Goal: Contribute content: Add original content to the website for others to see

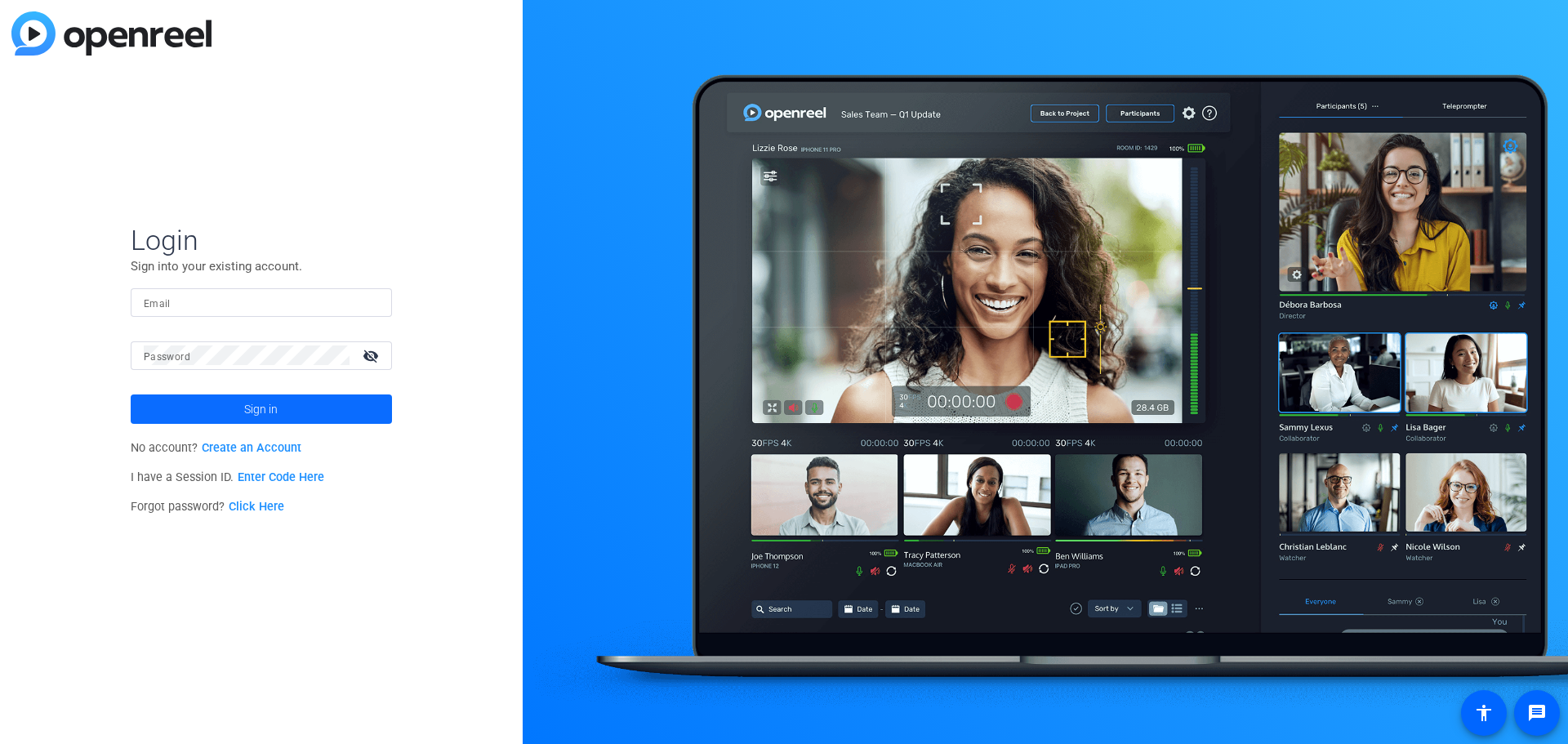
type input "[PERSON_NAME][EMAIL_ADDRESS][PERSON_NAME][PERSON_NAME][DOMAIN_NAME]"
click at [192, 419] on span at bounding box center [261, 409] width 261 height 39
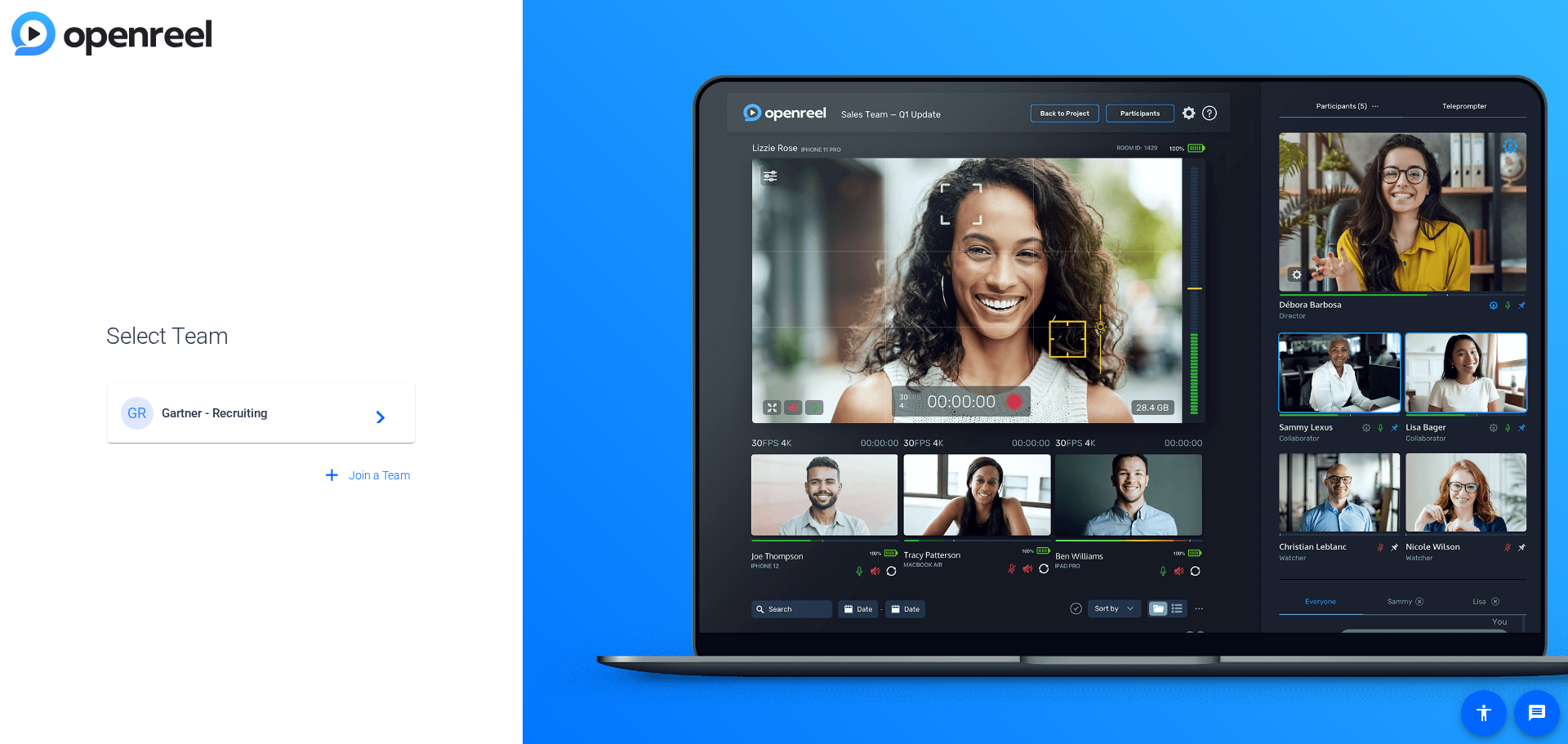
click at [191, 410] on span "Gartner - Recruiting" at bounding box center [264, 413] width 204 height 15
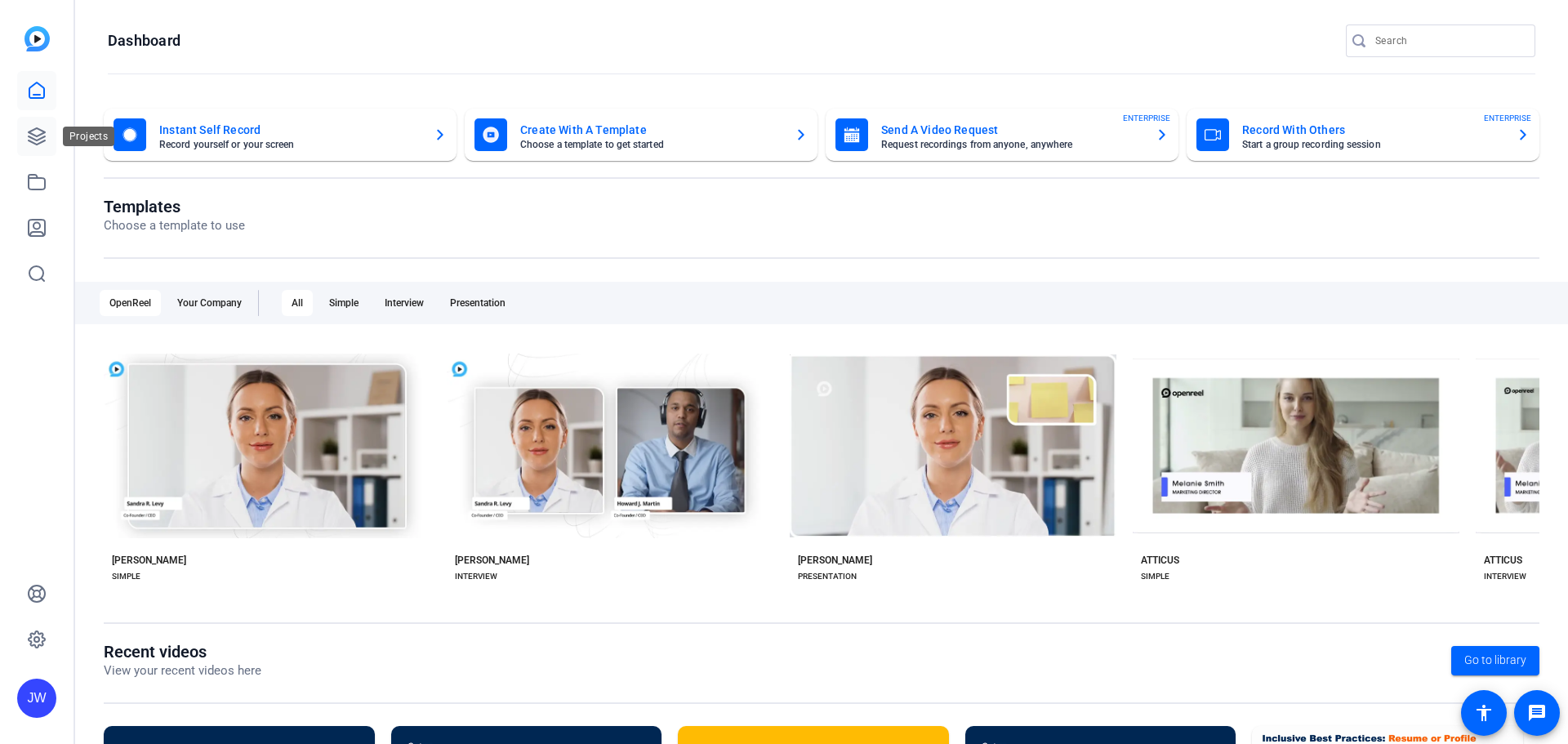
click at [29, 138] on icon at bounding box center [36, 136] width 19 height 19
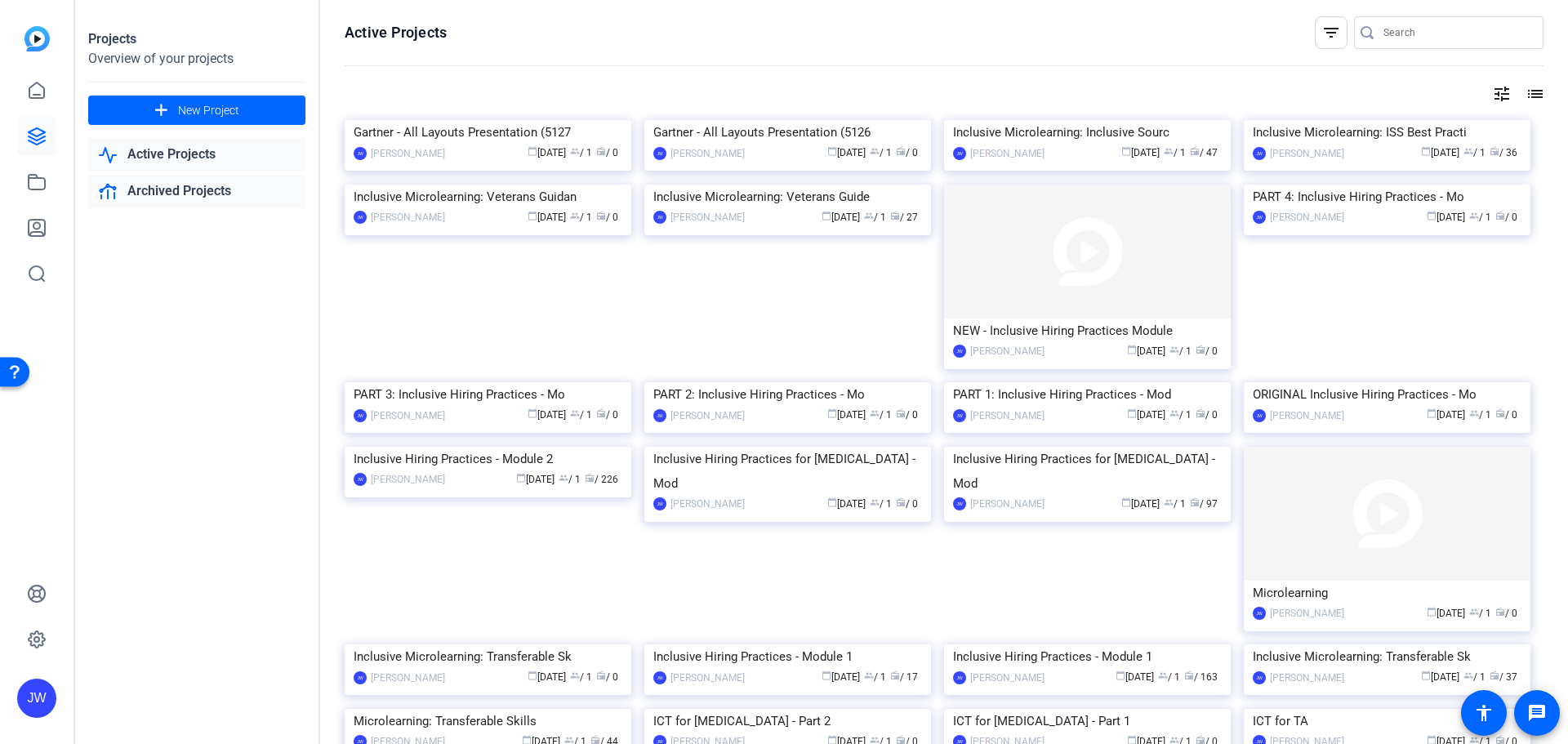
click at [152, 189] on link "Archived Projects" at bounding box center [196, 191] width 217 height 34
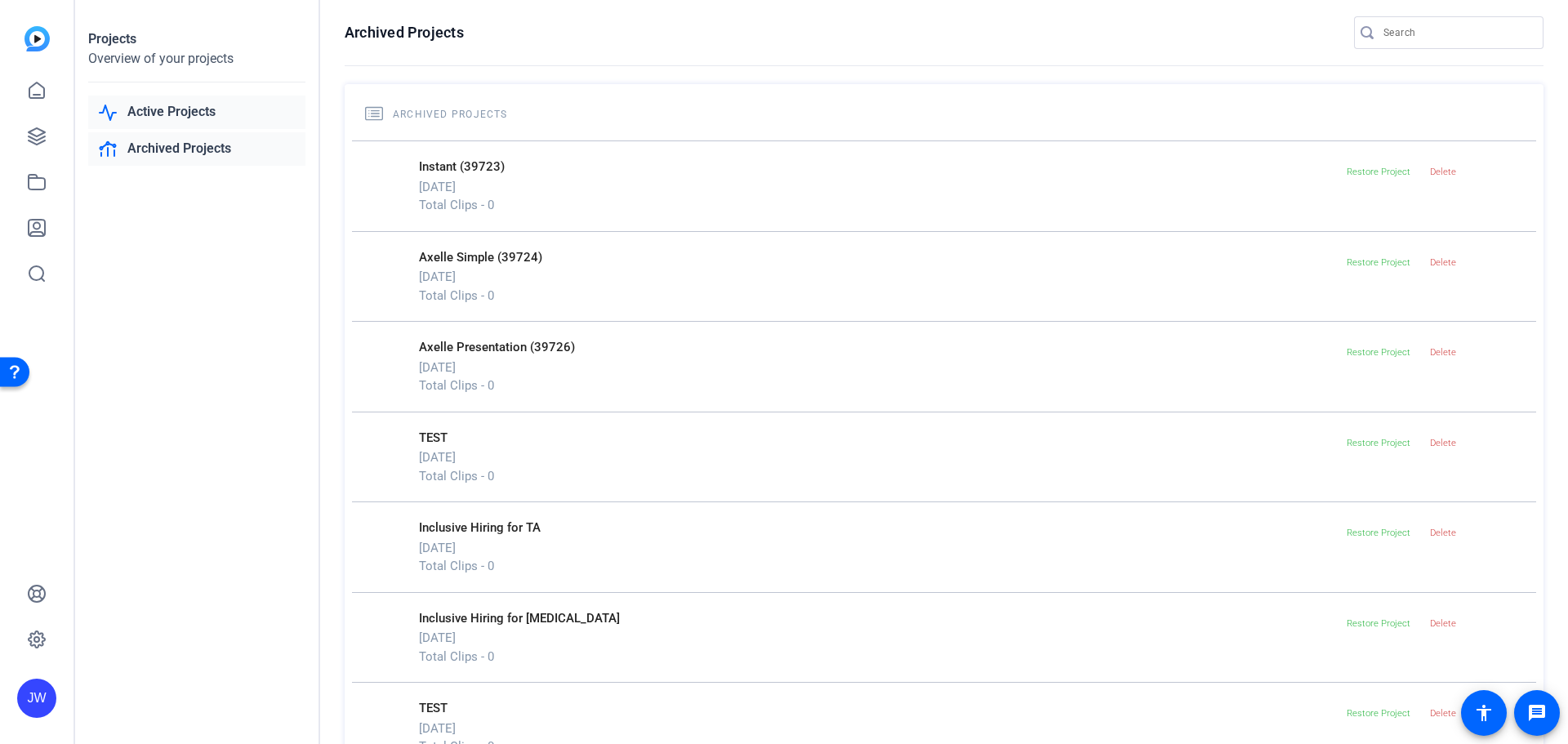
click at [166, 122] on link "Active Projects" at bounding box center [196, 112] width 217 height 34
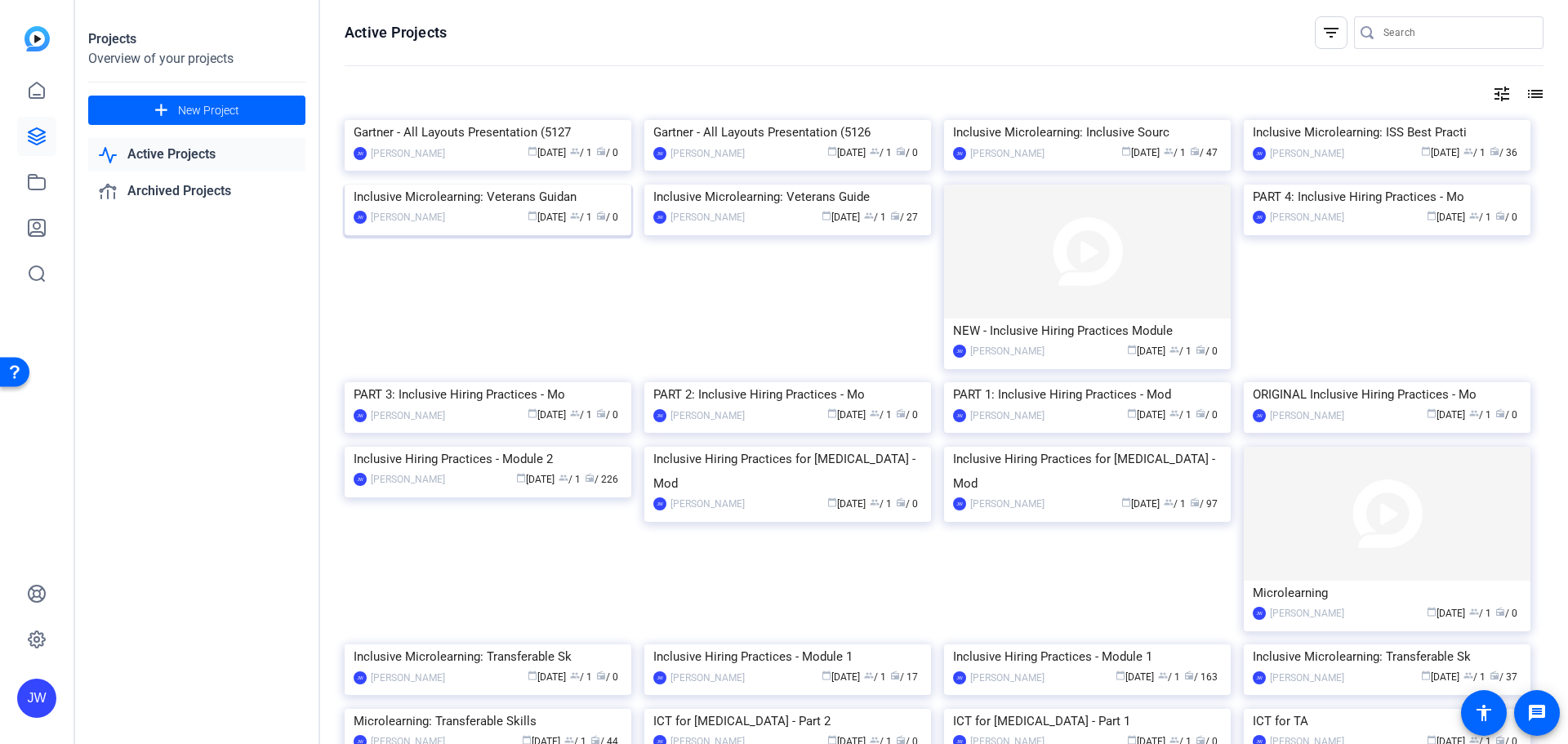
click at [510, 185] on img at bounding box center [487, 185] width 287 height 0
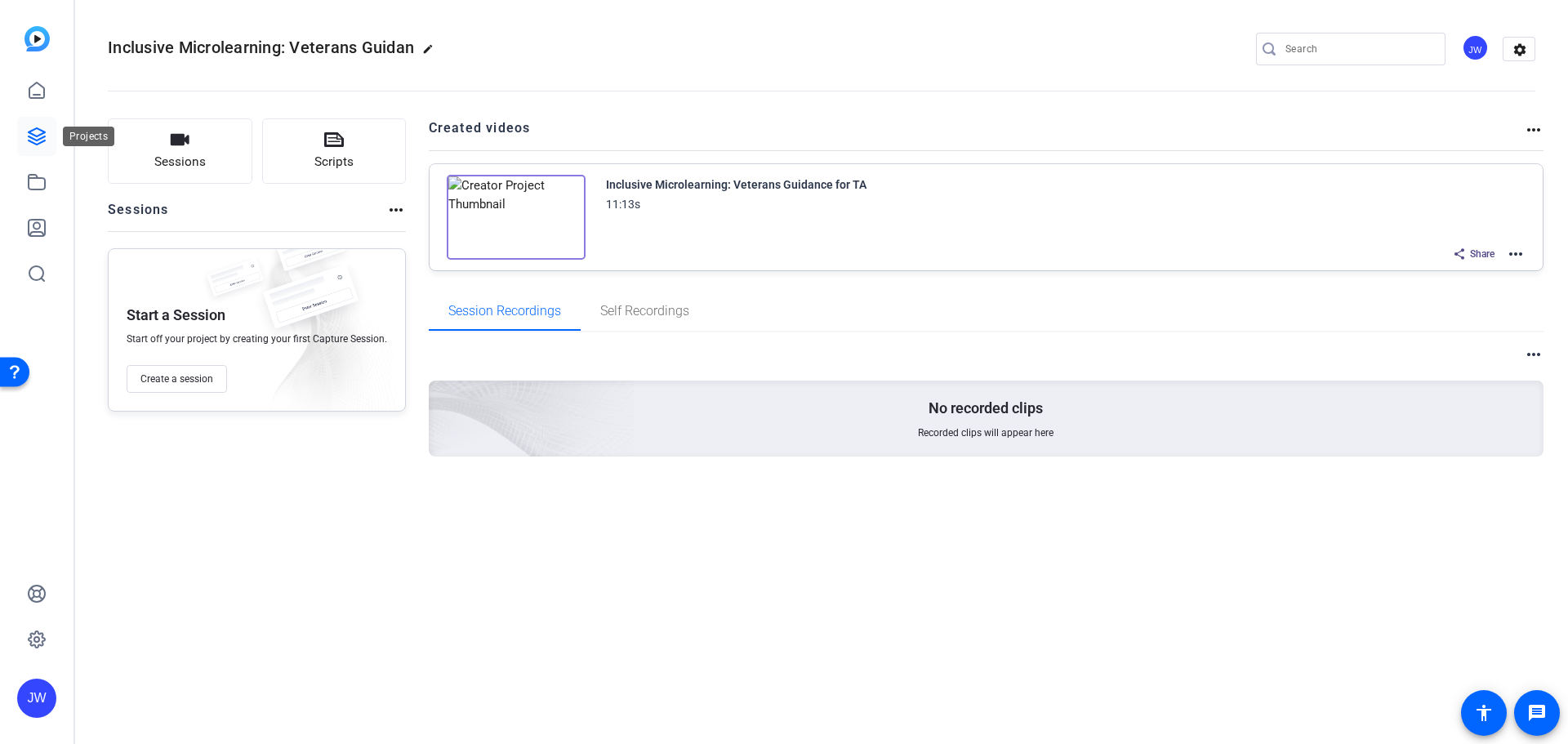
click at [42, 137] on icon at bounding box center [36, 136] width 19 height 19
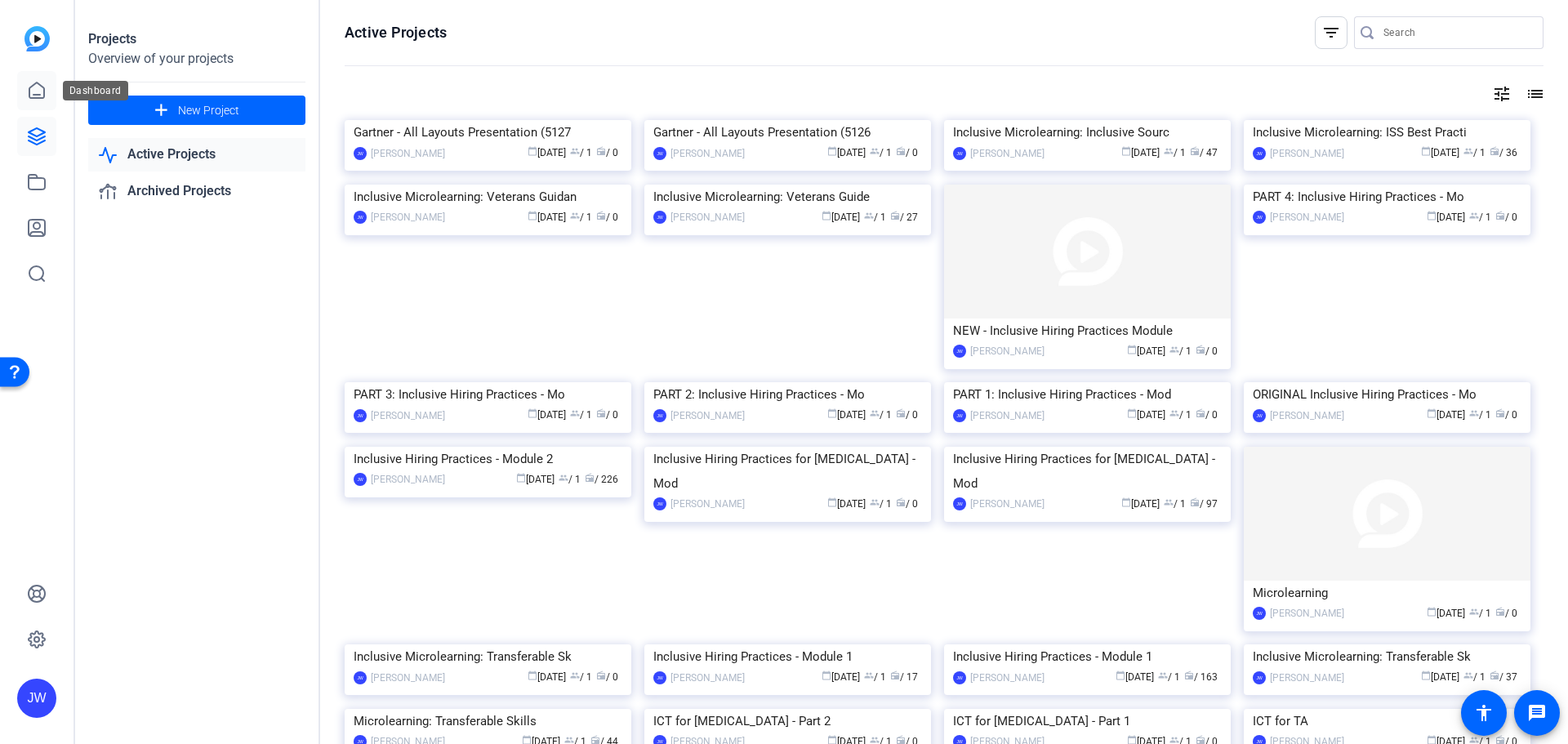
click at [41, 97] on icon at bounding box center [37, 90] width 15 height 16
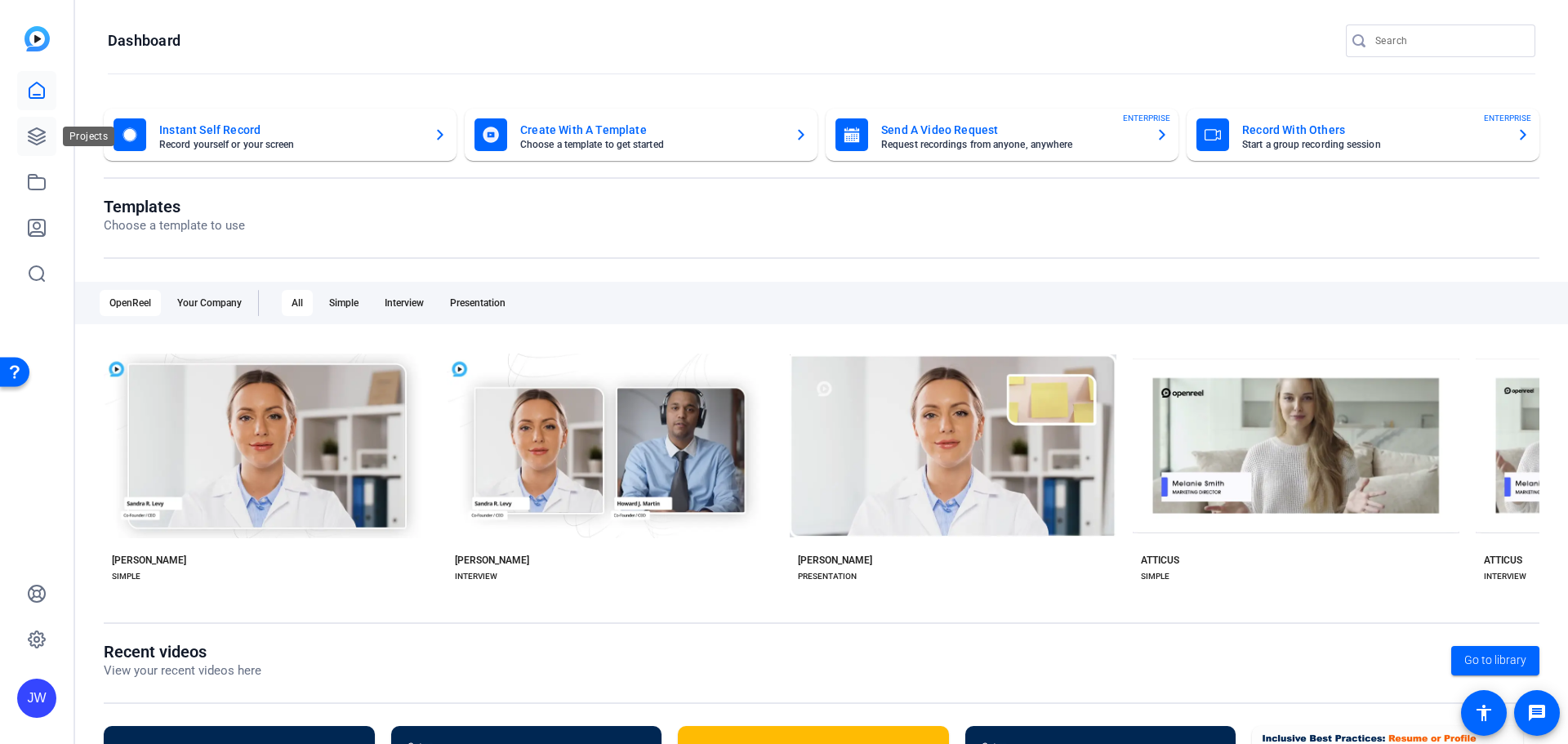
click at [51, 145] on link at bounding box center [37, 137] width 39 height 39
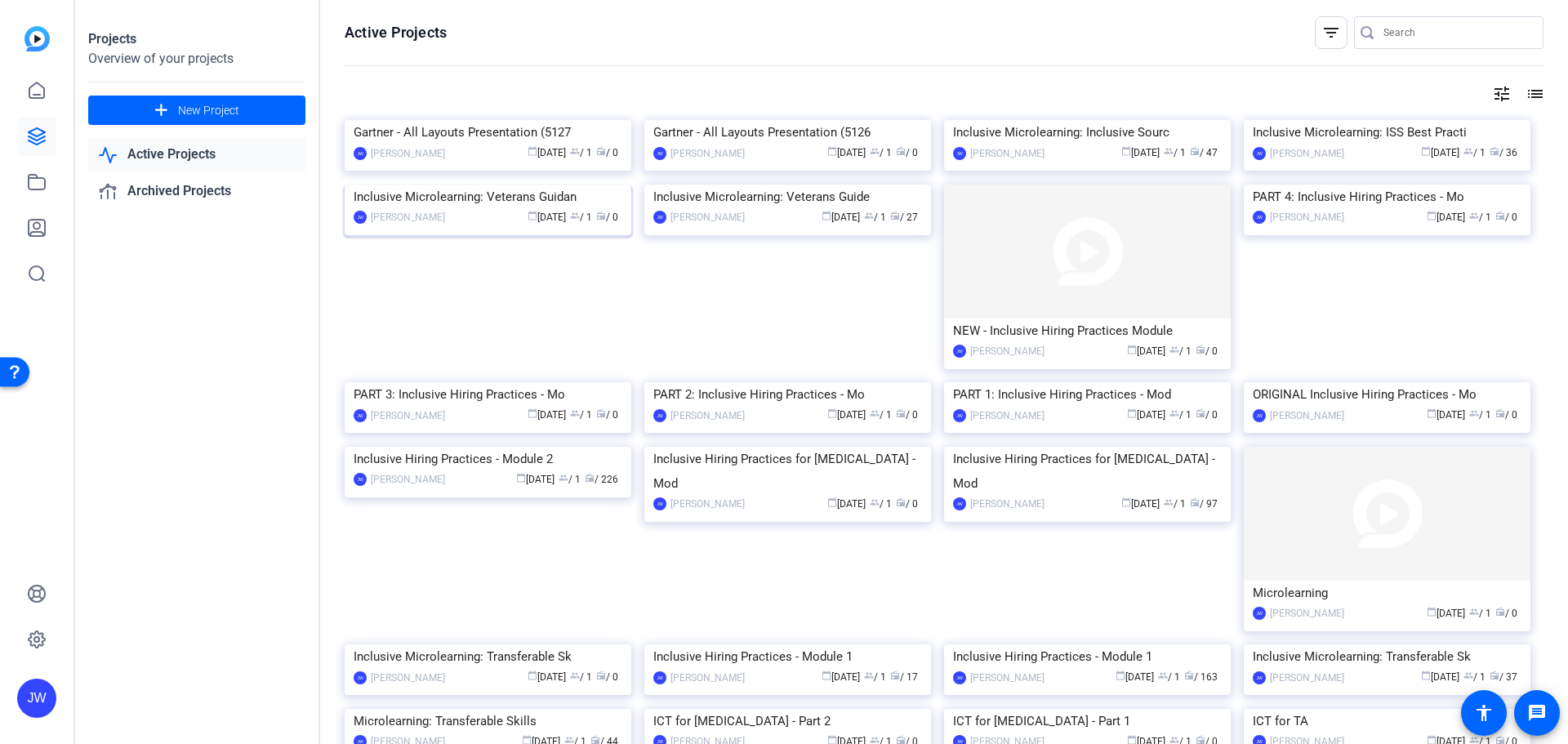
click at [439, 185] on img at bounding box center [487, 185] width 287 height 0
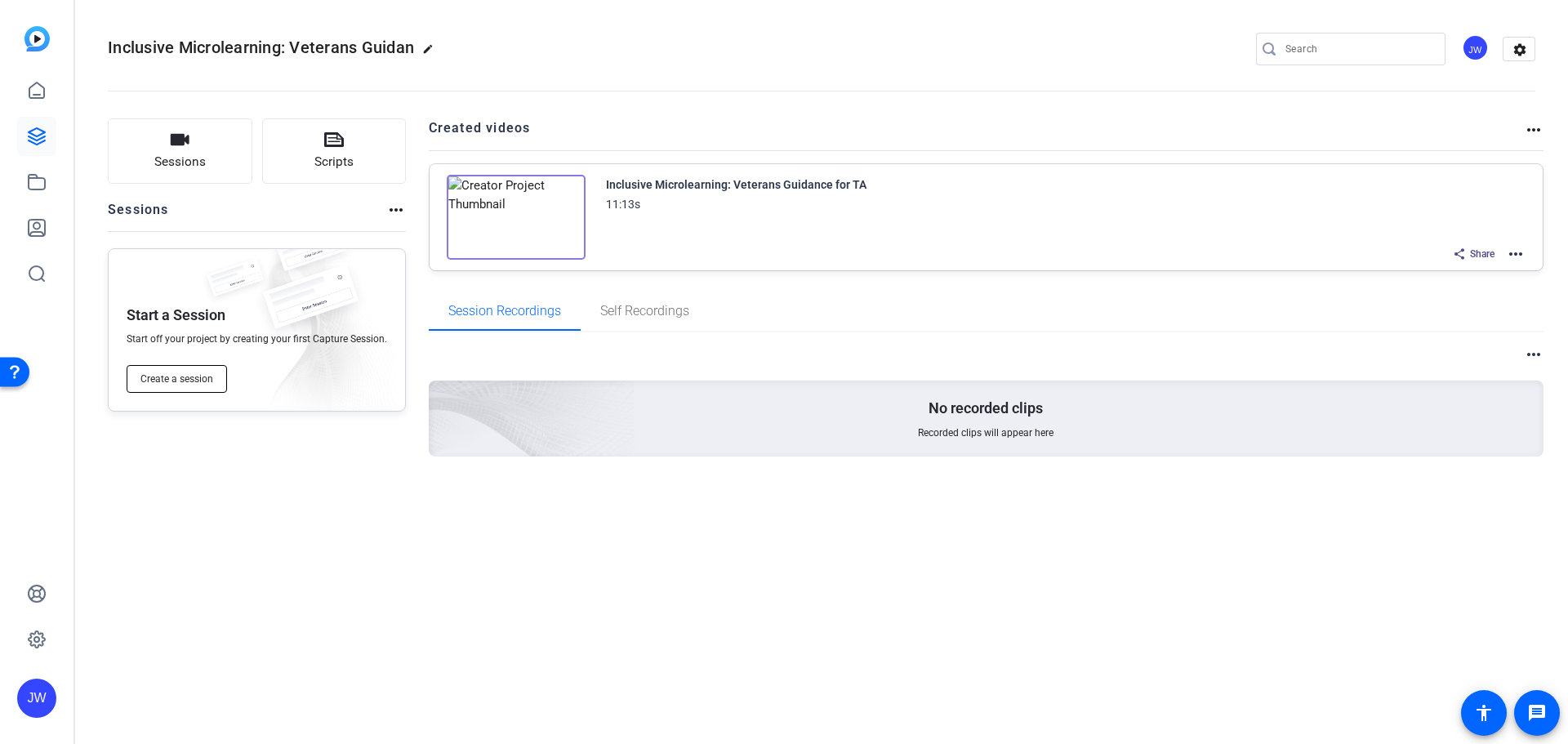
click at [179, 382] on span "Create a session" at bounding box center [176, 379] width 72 height 13
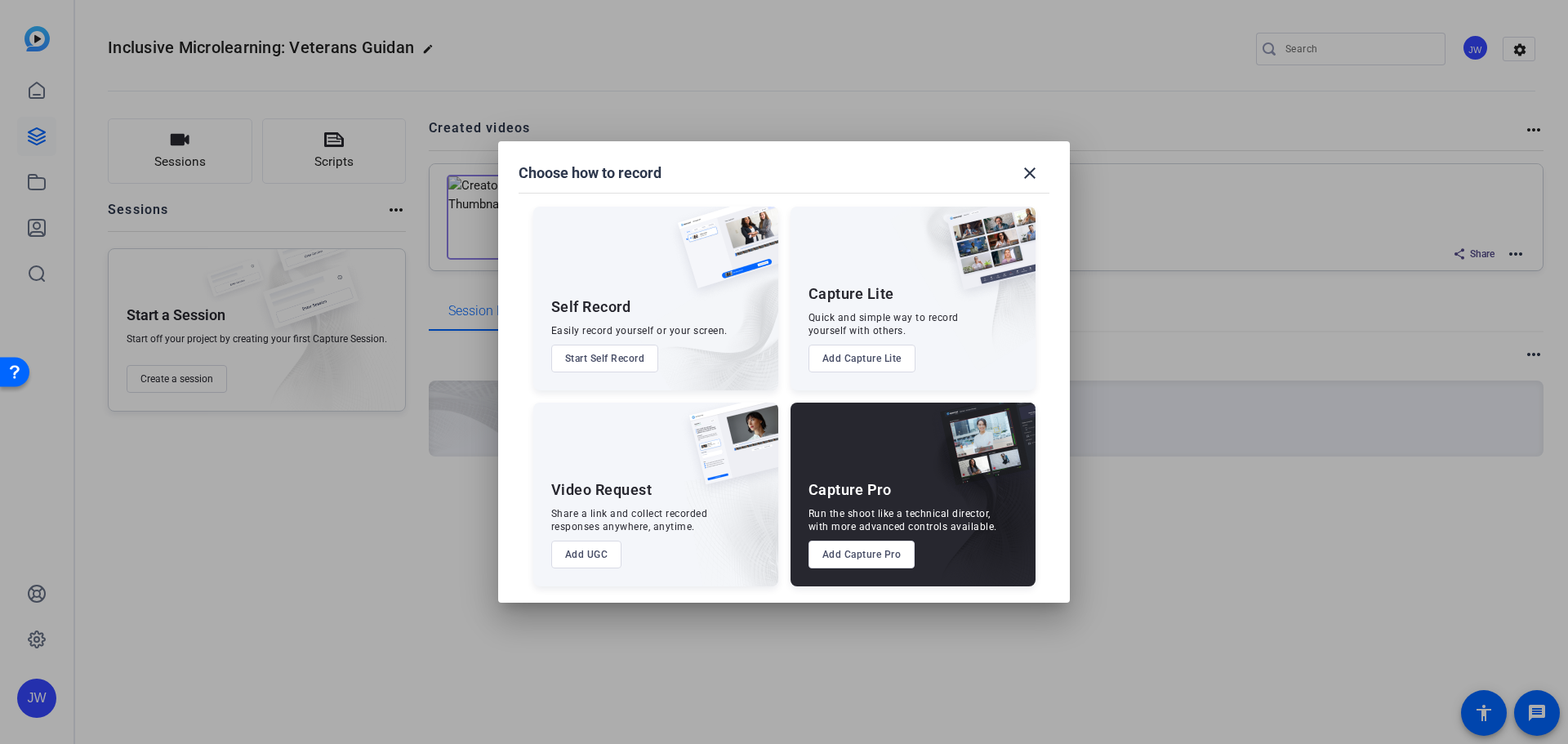
click at [886, 359] on button "Add Capture Lite" at bounding box center [862, 358] width 107 height 27
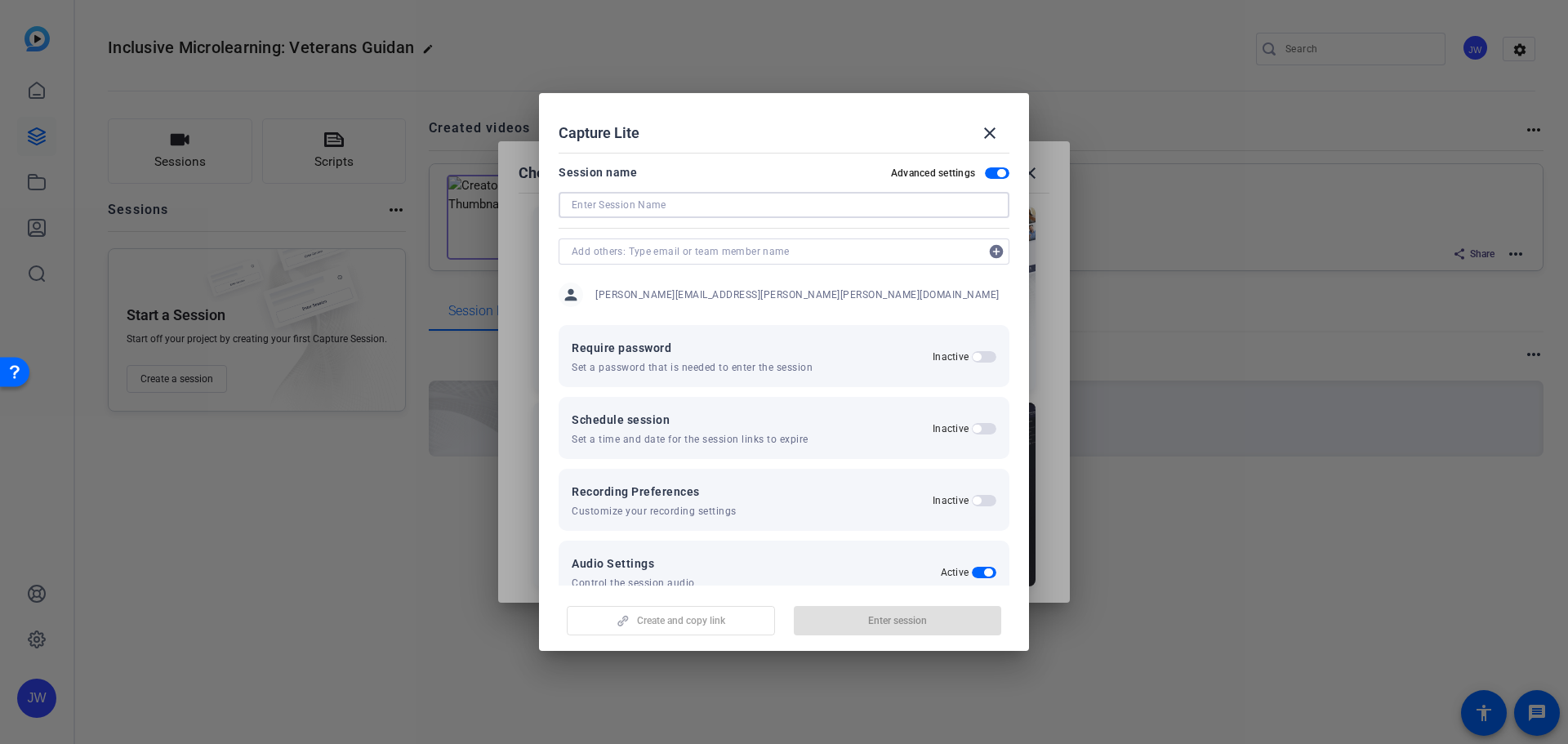
click at [629, 205] on input at bounding box center [784, 204] width 425 height 19
type input "R"
type input "Re Record Veterans Guide Intro"
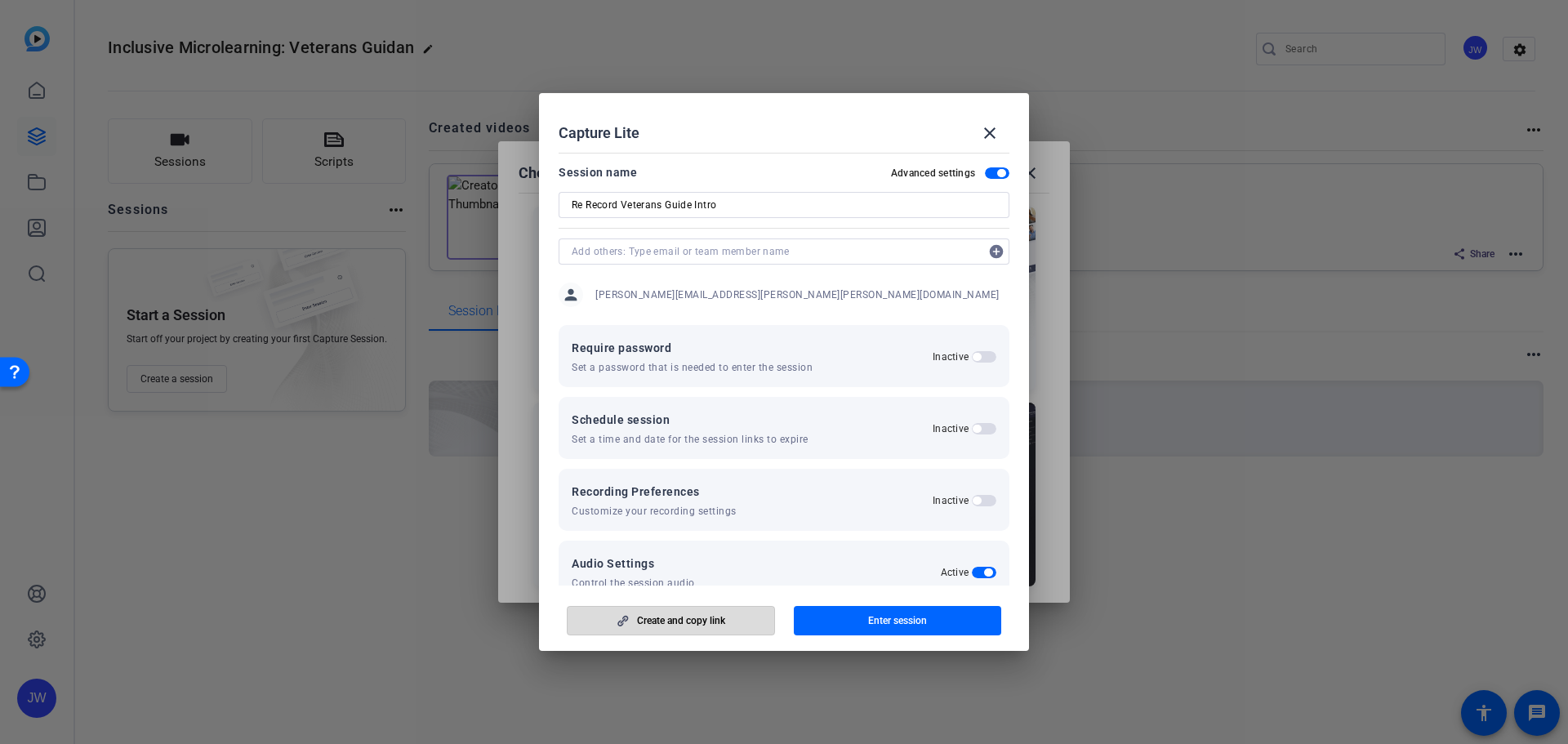
click at [721, 620] on span "Create and copy link" at bounding box center [681, 621] width 88 height 13
click at [987, 140] on mat-icon "close" at bounding box center [989, 133] width 19 height 19
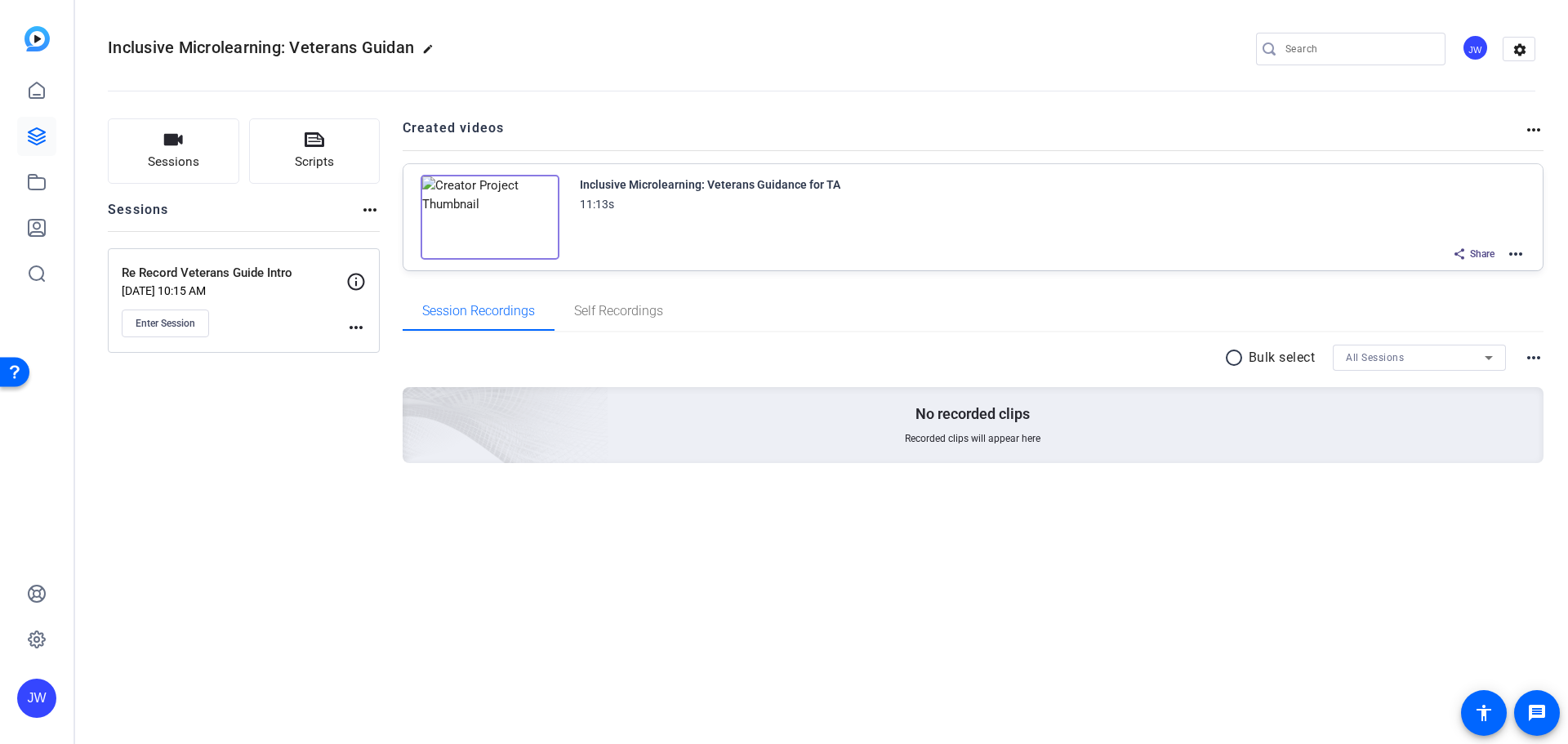
click at [482, 219] on img at bounding box center [490, 217] width 139 height 85
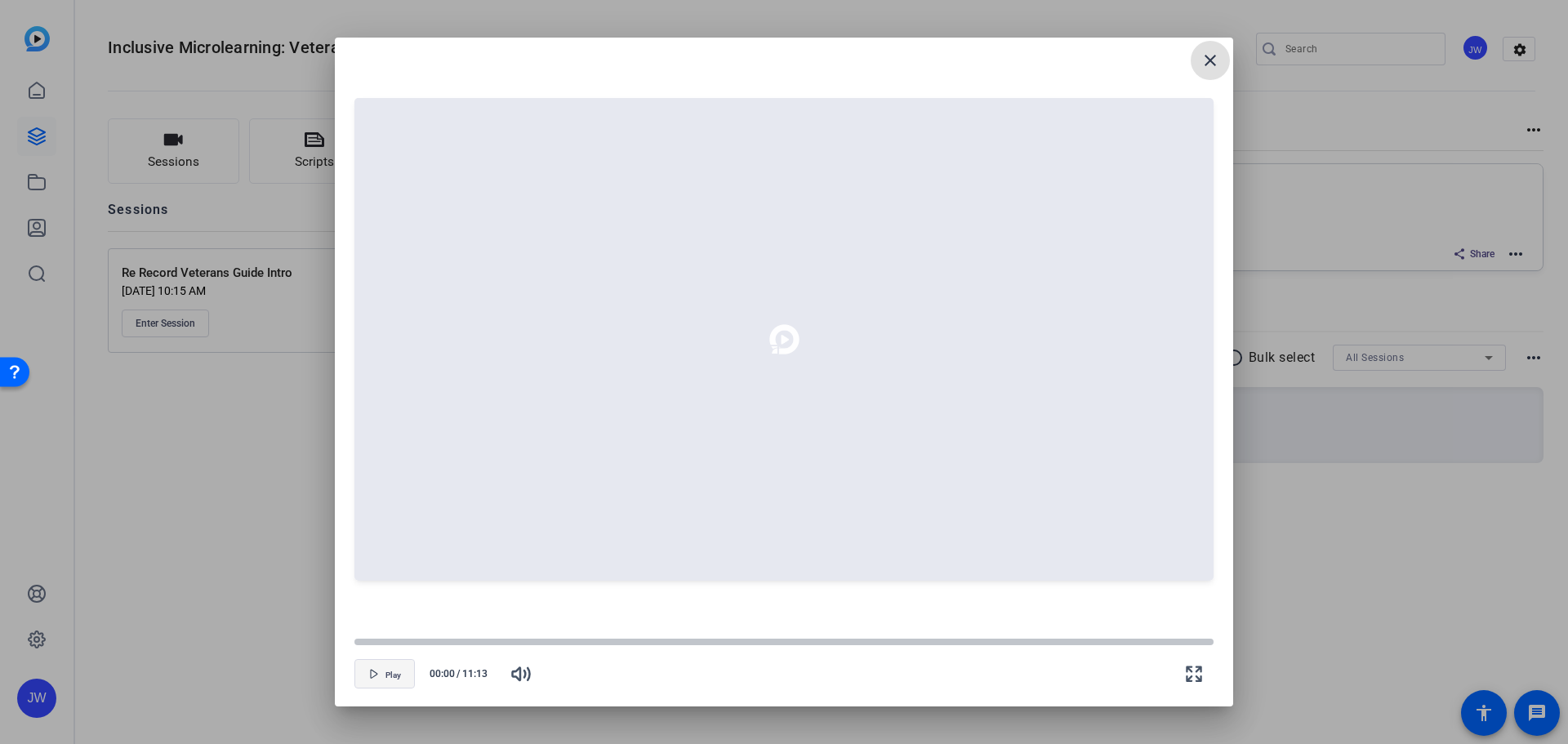
click at [397, 676] on span "Play" at bounding box center [393, 675] width 16 height 10
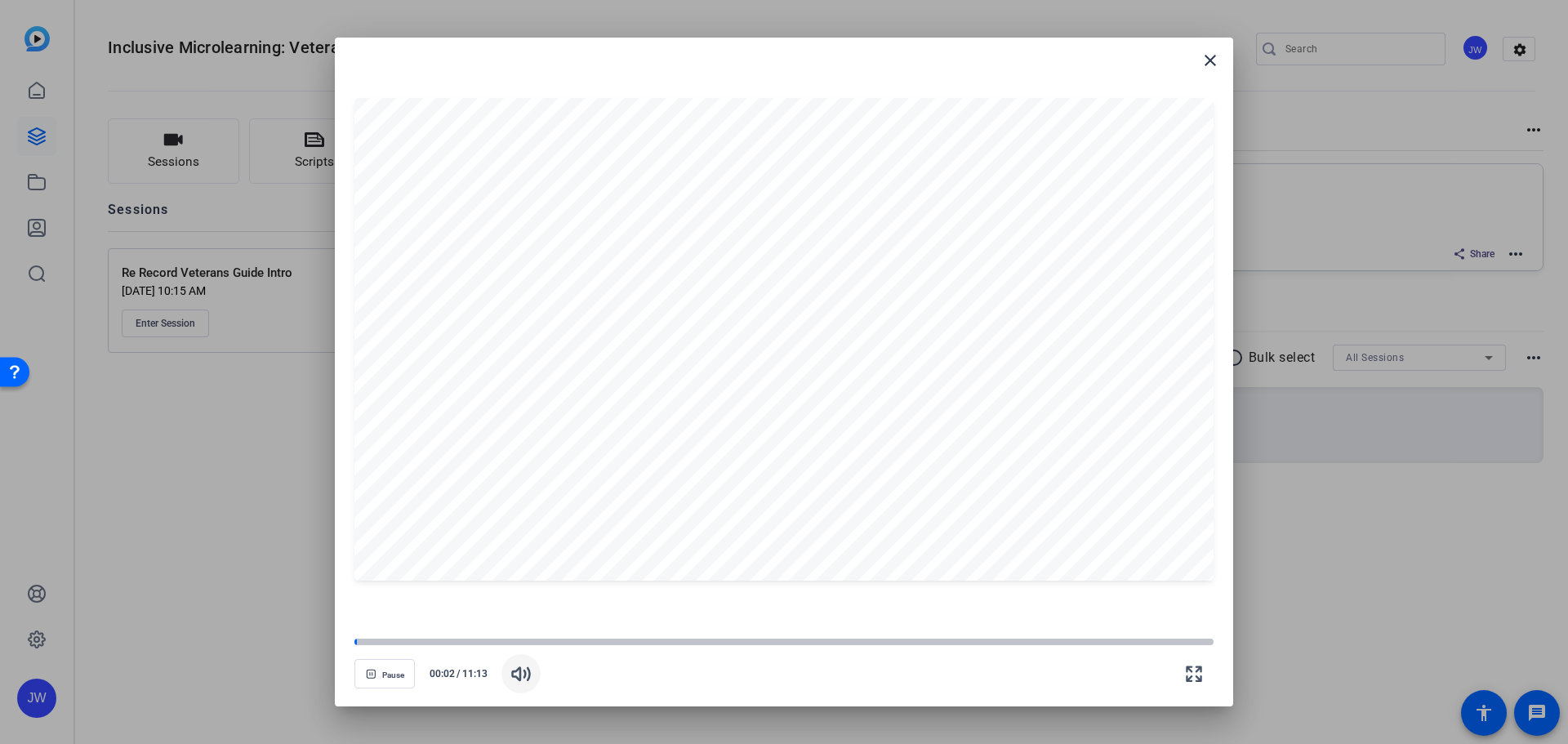
click at [529, 669] on icon "button" at bounding box center [520, 673] width 19 height 19
click at [389, 679] on span "Pause" at bounding box center [393, 675] width 22 height 10
click at [248, 625] on div at bounding box center [784, 372] width 1568 height 744
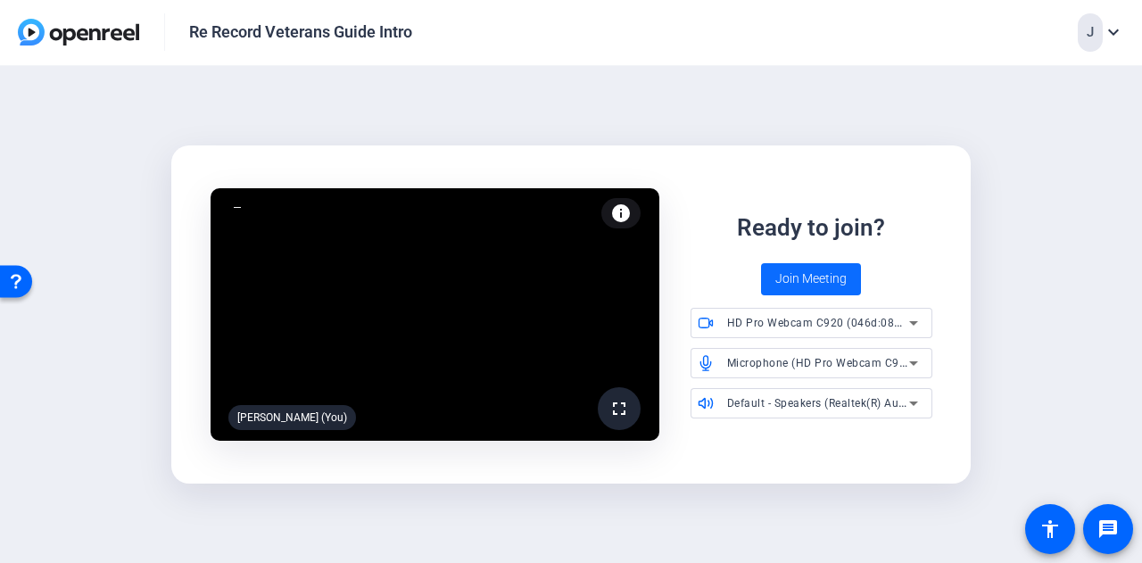
click at [829, 277] on span "Join Meeting" at bounding box center [810, 278] width 71 height 19
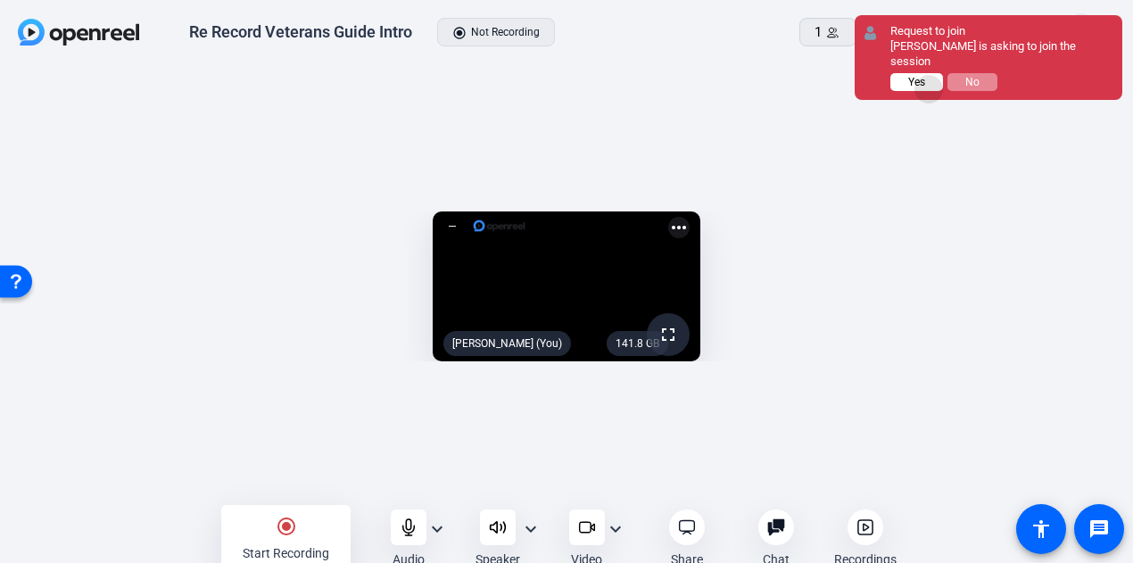
click at [929, 74] on button "Yes" at bounding box center [916, 82] width 53 height 18
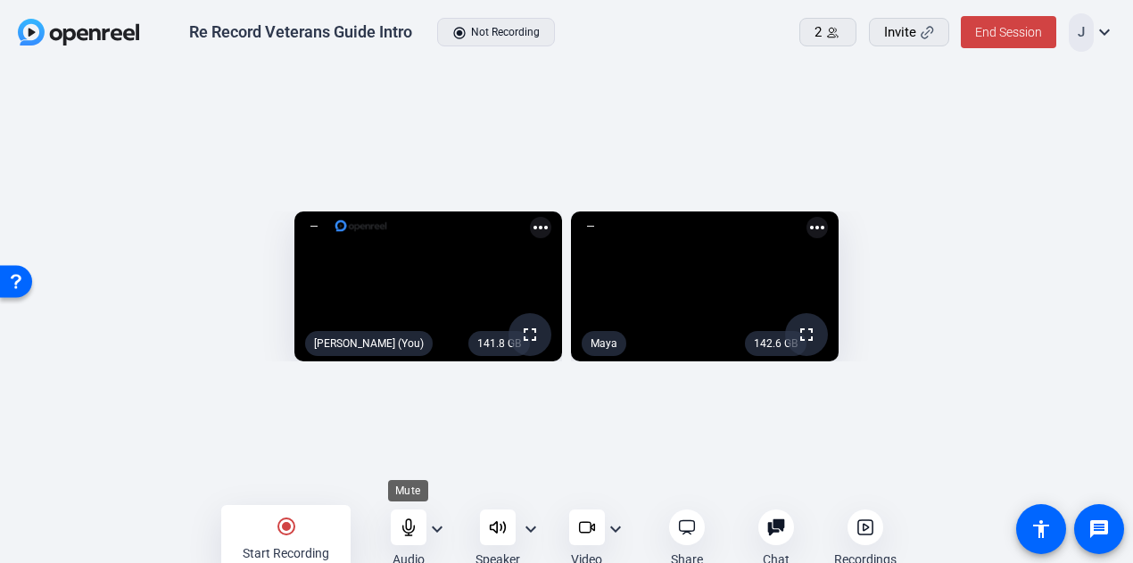
click at [408, 529] on icon at bounding box center [408, 527] width 12 height 16
click at [314, 530] on div "radio_button_checked Start Recording" at bounding box center [285, 539] width 129 height 68
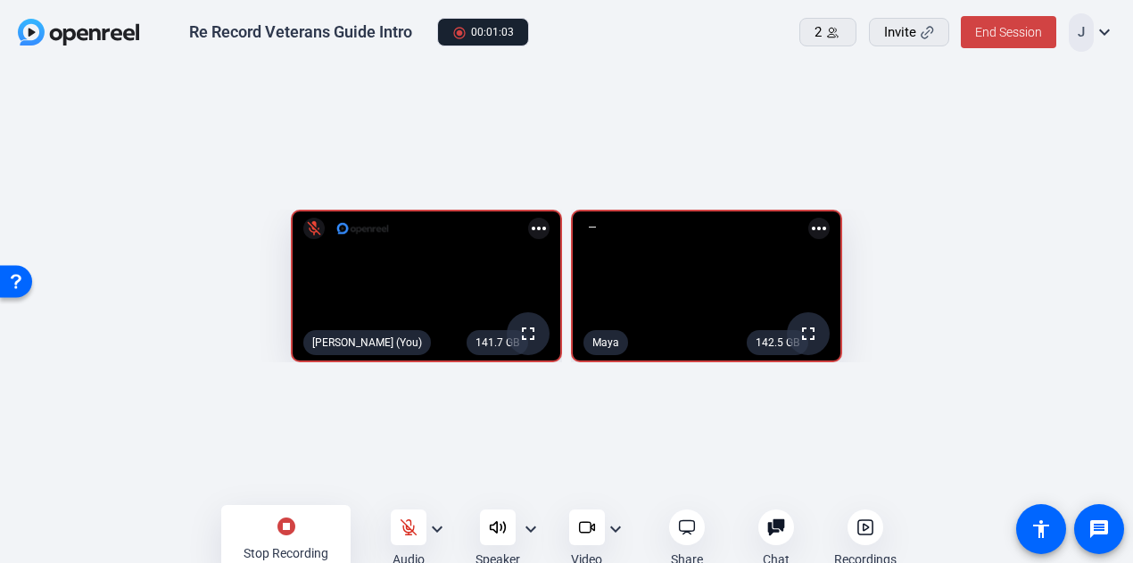
click at [315, 529] on div "stop_circle Stop Recording" at bounding box center [285, 539] width 129 height 68
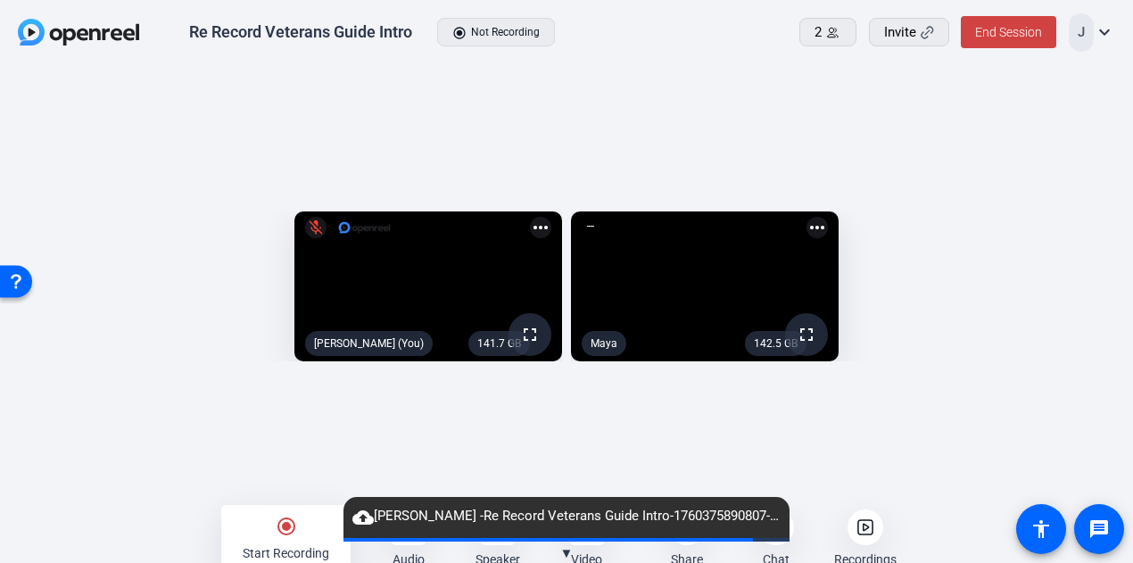
click at [402, 530] on div "cloud_upload Jenessa Weaver -Re Record Veterans Guide Intro-1760375890807-webcam" at bounding box center [566, 517] width 446 height 41
click at [401, 543] on div at bounding box center [409, 527] width 36 height 36
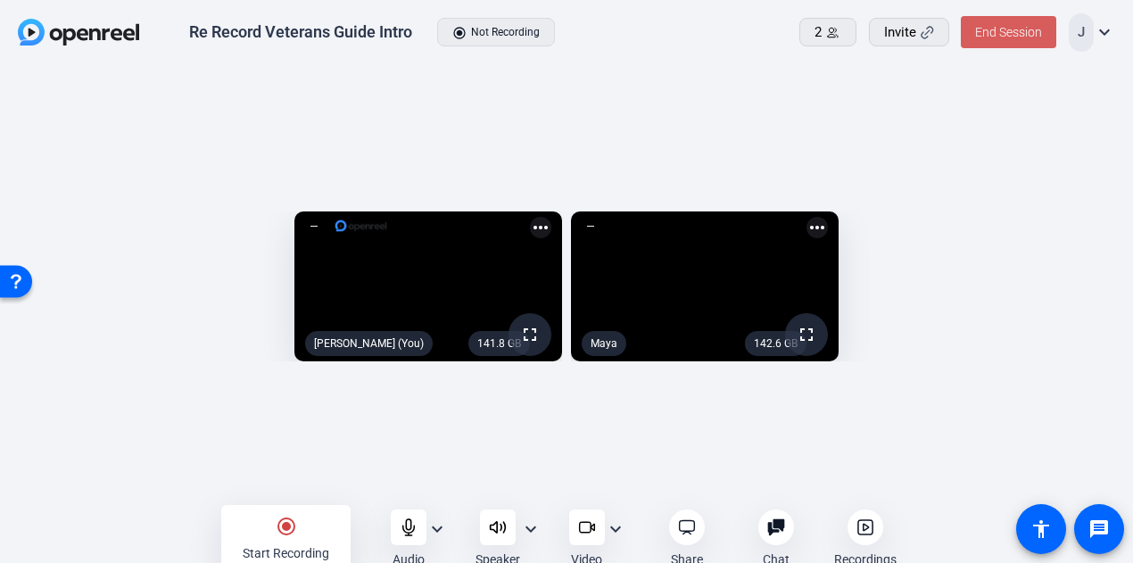
click at [979, 27] on span "End Session" at bounding box center [1008, 32] width 67 height 14
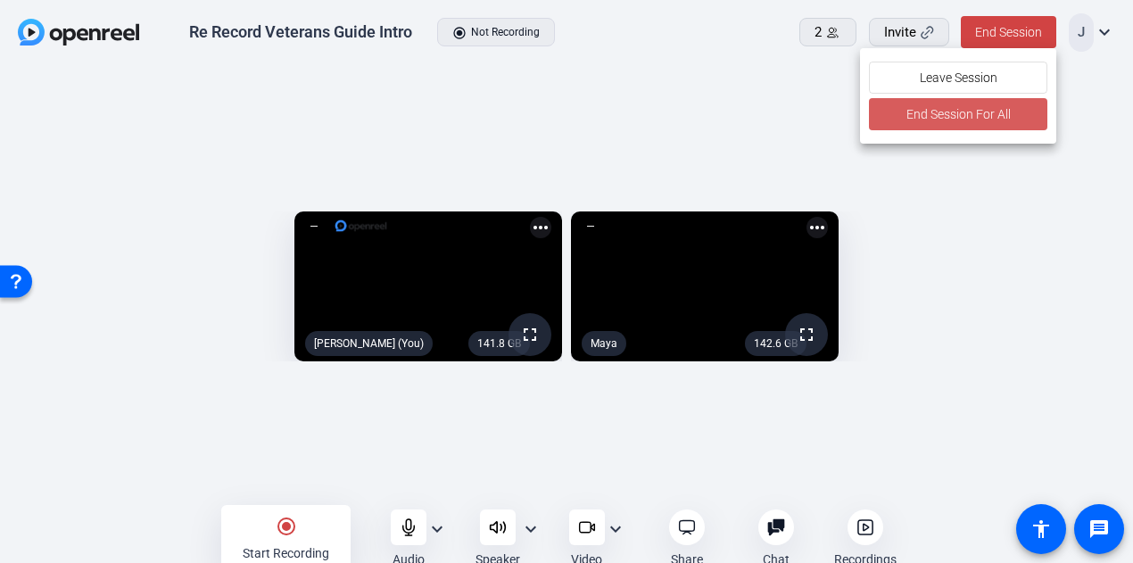
click at [901, 110] on span at bounding box center [958, 114] width 178 height 43
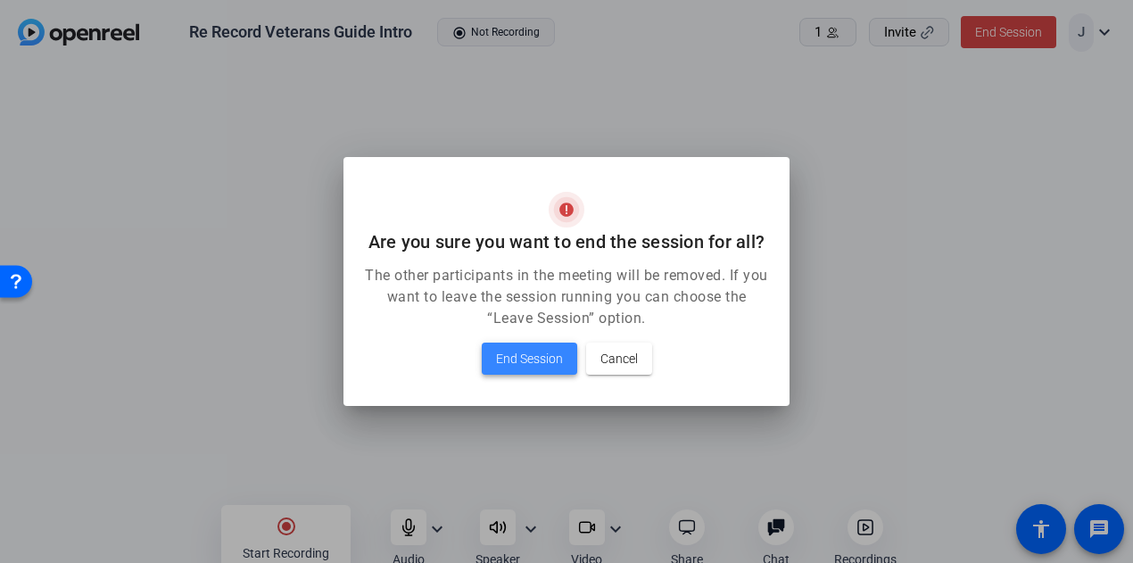
click at [534, 352] on span "End Session" at bounding box center [529, 358] width 67 height 21
